Goal: Task Accomplishment & Management: Manage account settings

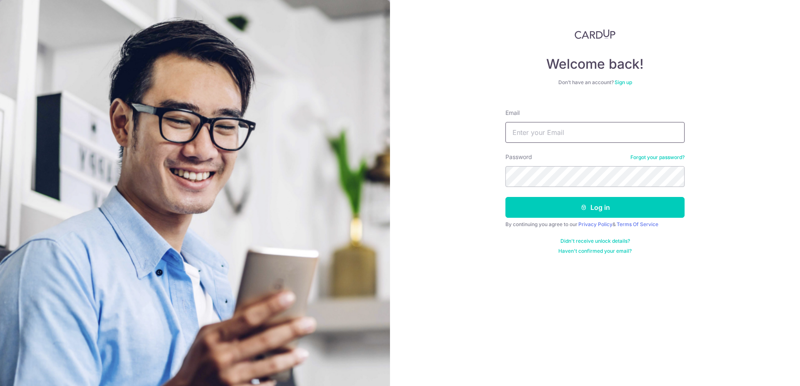
click at [560, 134] on input "Email" at bounding box center [595, 132] width 179 height 21
type input "[EMAIL_ADDRESS][DOMAIN_NAME]"
click at [506, 197] on button "Log in" at bounding box center [595, 207] width 179 height 21
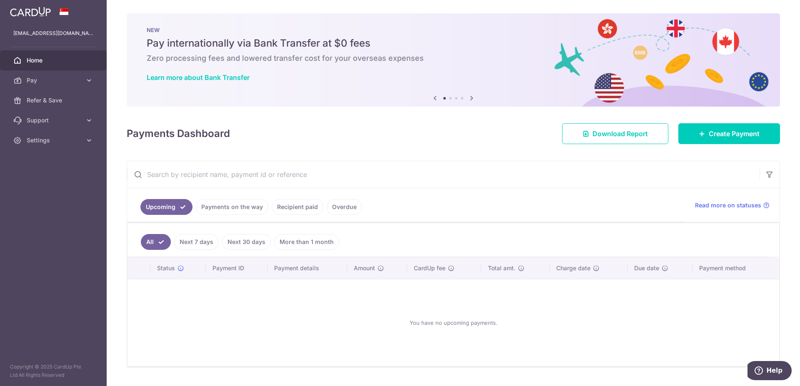
click at [222, 205] on link "Payments on the way" at bounding box center [232, 207] width 73 height 16
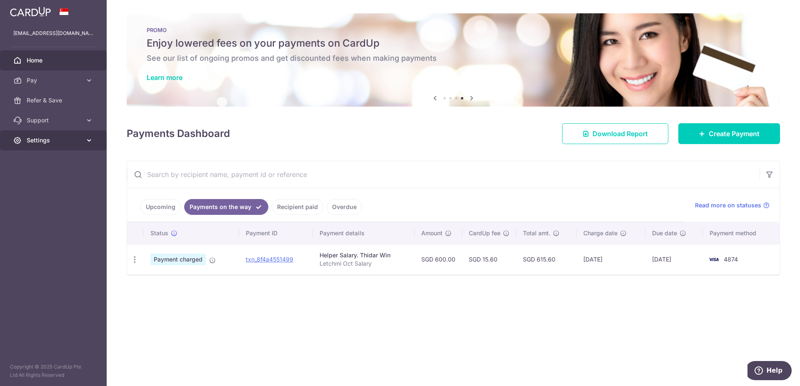
click at [54, 140] on span "Settings" at bounding box center [54, 140] width 55 height 8
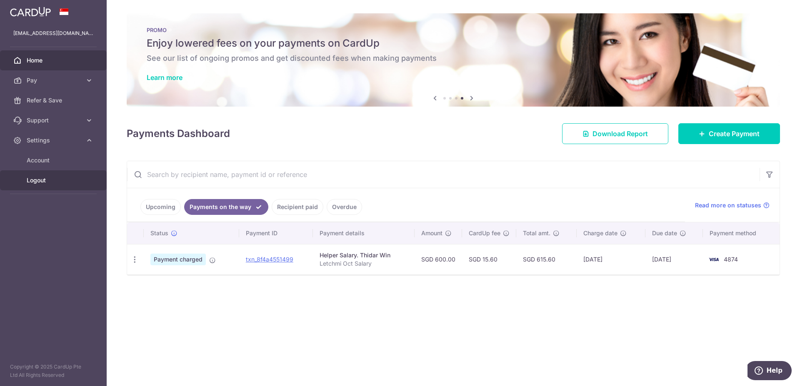
click at [50, 175] on link "Logout" at bounding box center [53, 180] width 107 height 20
